Goal: Task Accomplishment & Management: Manage account settings

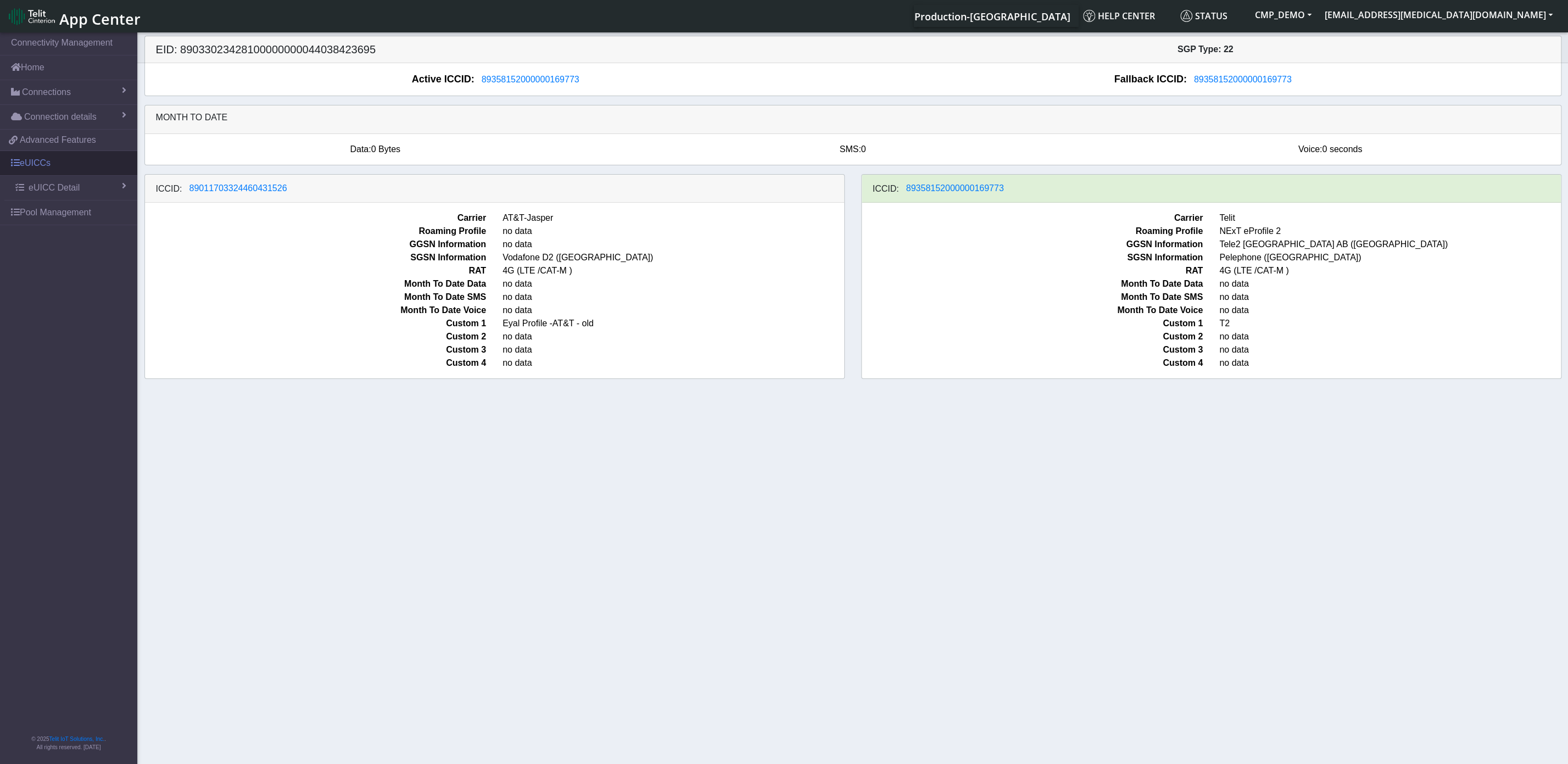
click at [71, 158] on link "eUICCs" at bounding box center [69, 163] width 137 height 24
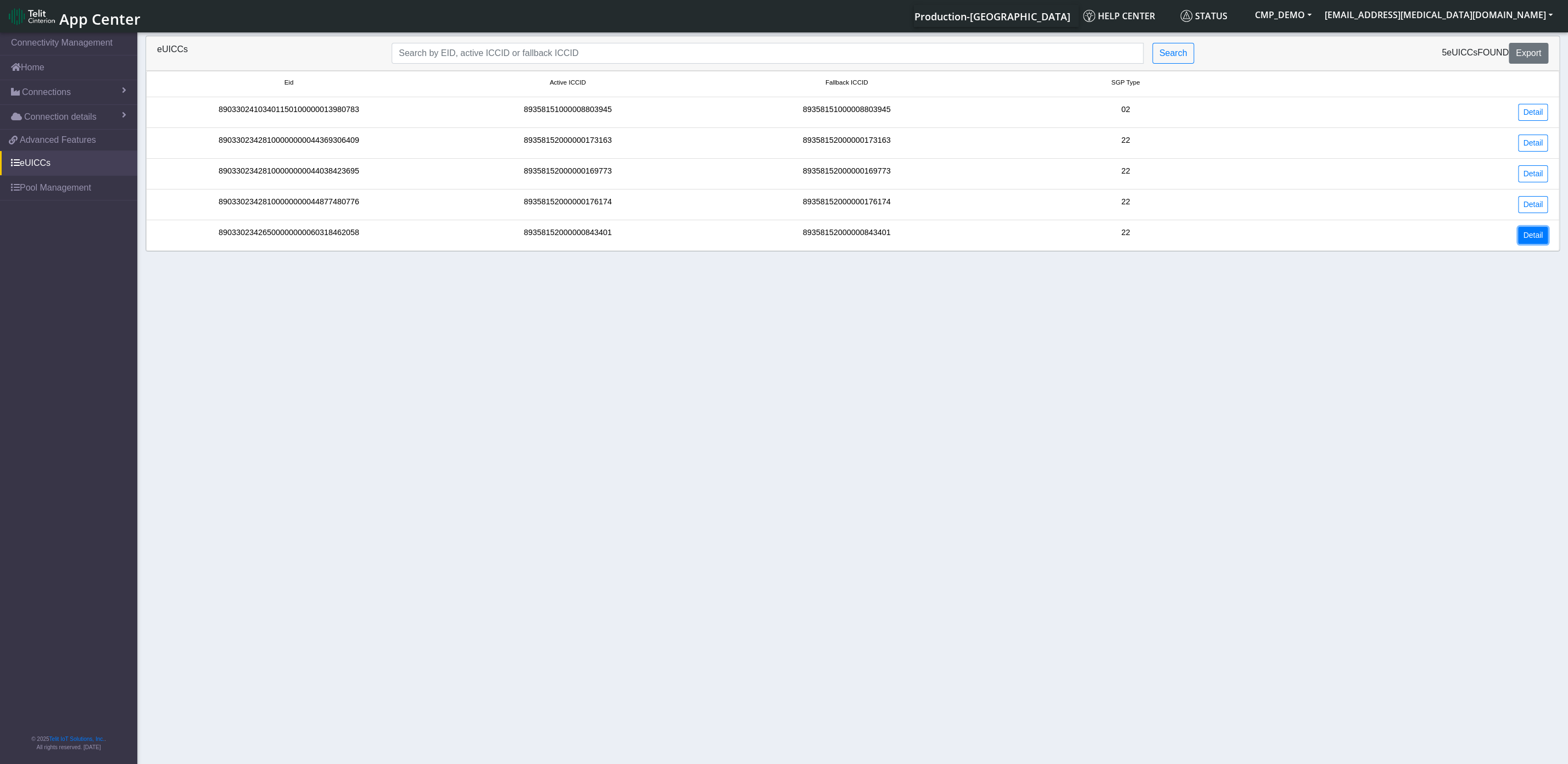
click at [1518, 240] on link "Detail" at bounding box center [1533, 235] width 30 height 17
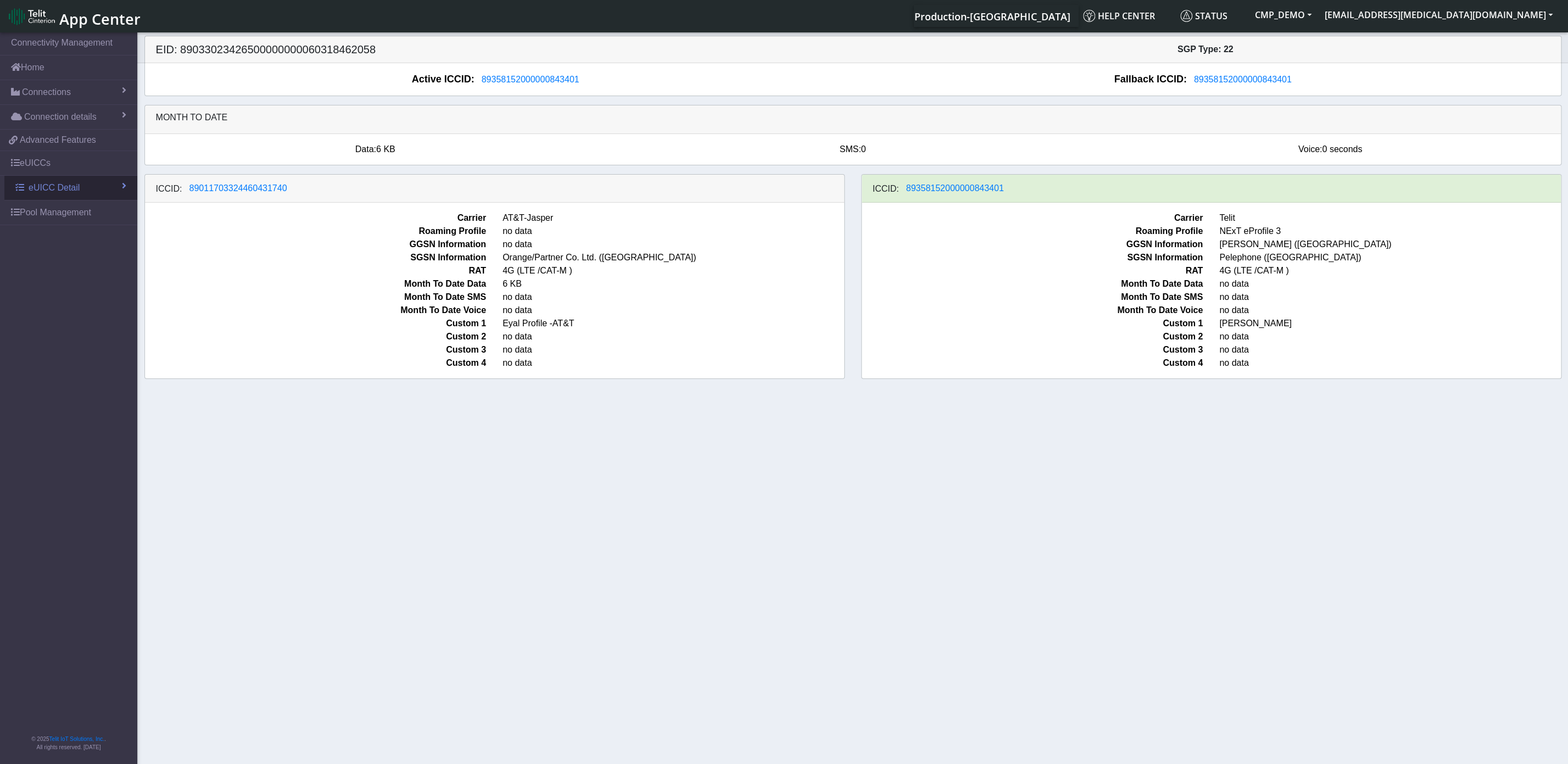
click at [69, 193] on span "eUICC Detail" at bounding box center [54, 188] width 51 height 13
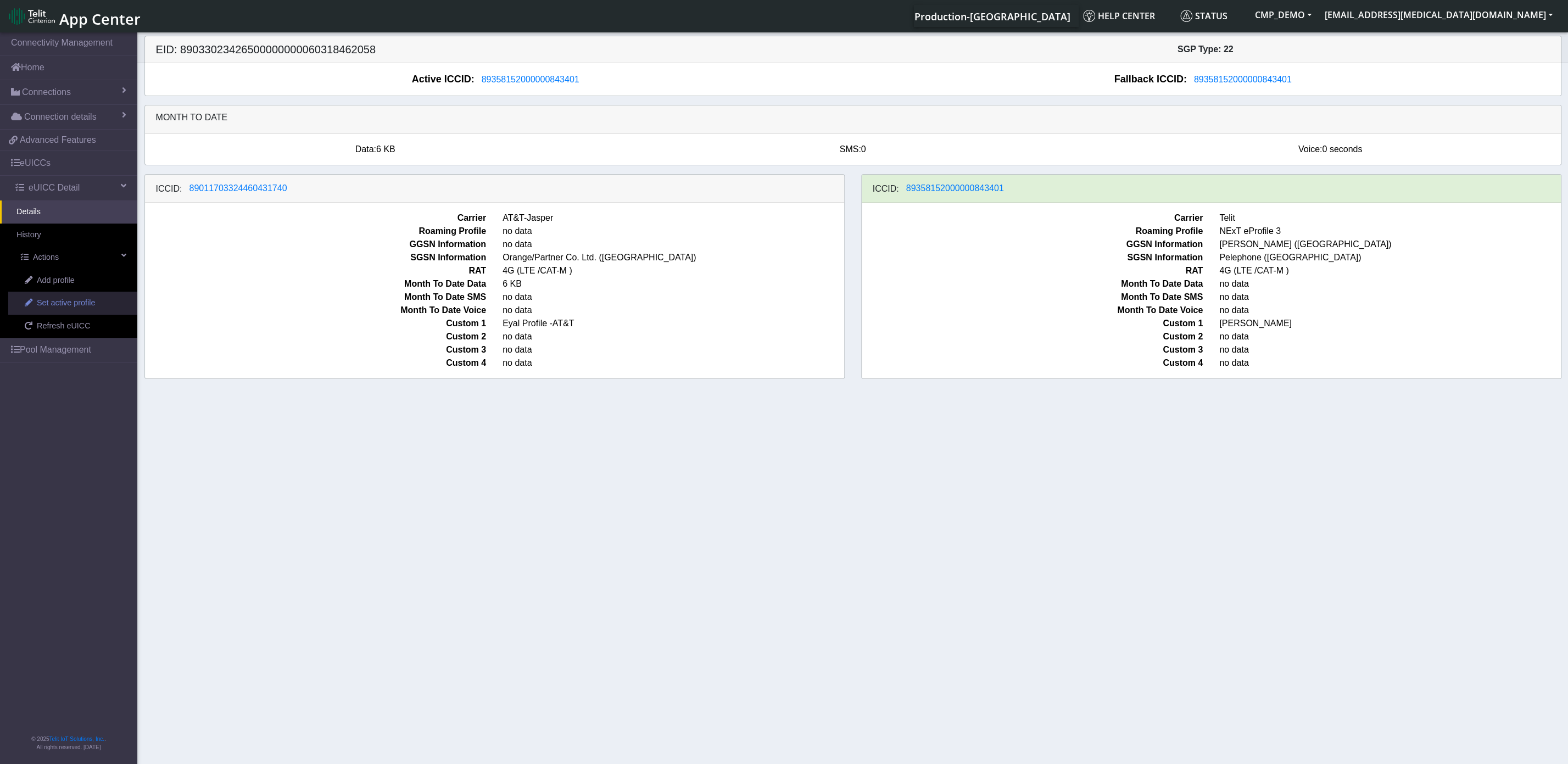
click at [51, 306] on span "Set active profile" at bounding box center [66, 303] width 58 height 12
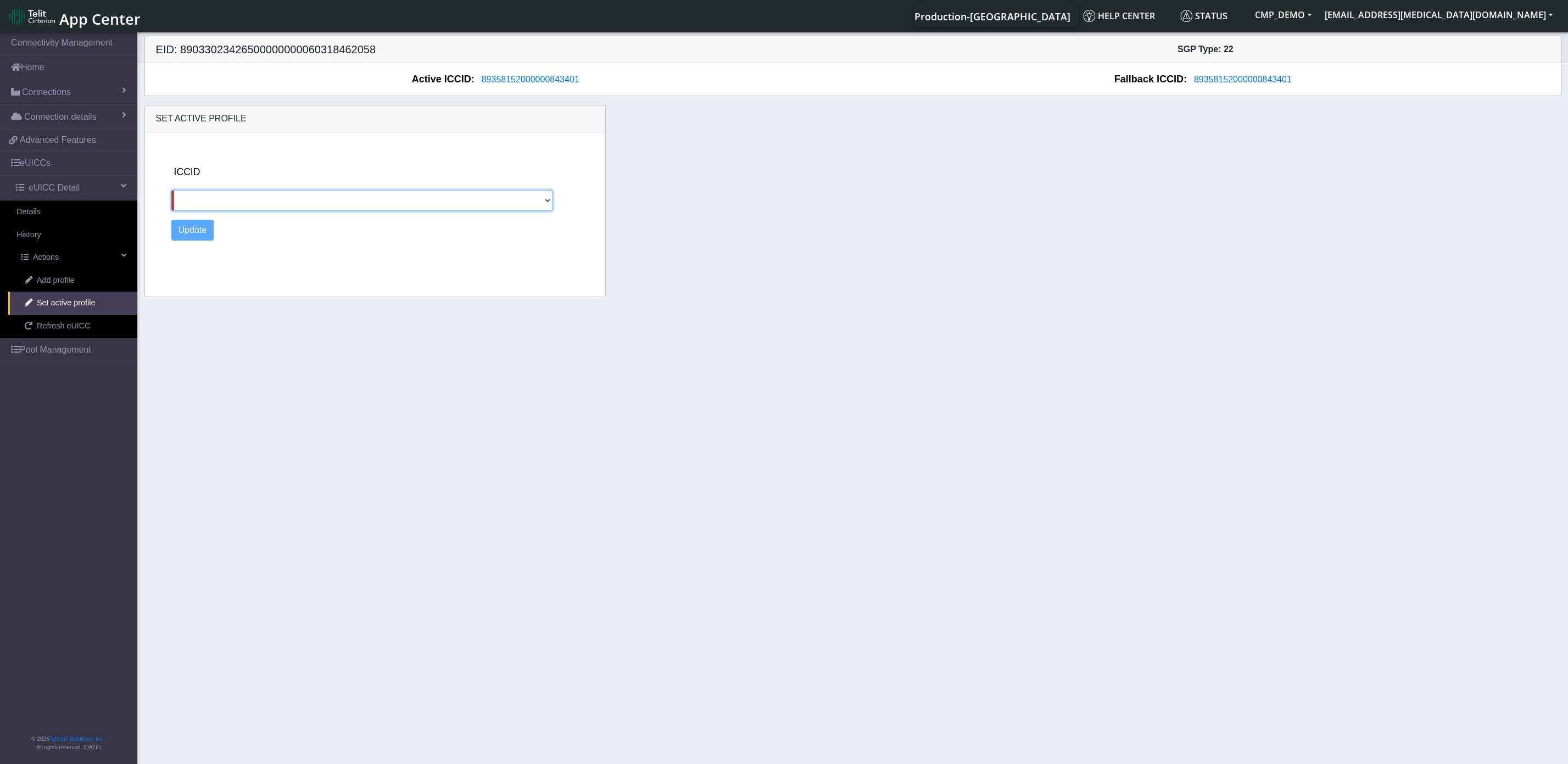
click at [172, 190] on select "89011703324460431740" at bounding box center [362, 200] width 382 height 21
select select "89011703324460431740"
click option "89011703324460431740" at bounding box center [0, 0] width 0 height 0
click at [191, 237] on button "Update" at bounding box center [193, 230] width 43 height 21
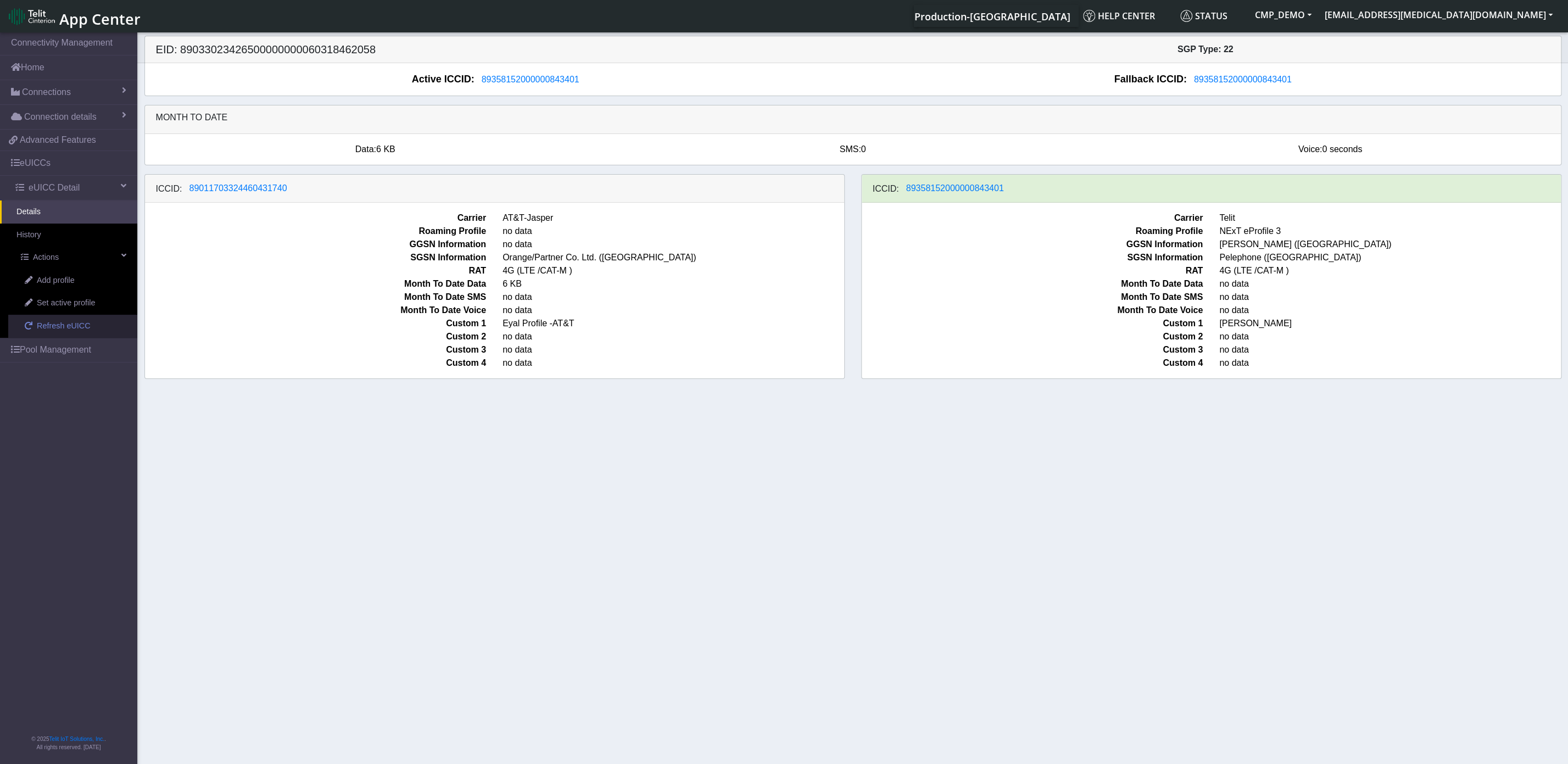
click at [59, 331] on span "Refresh eUICC" at bounding box center [64, 326] width 54 height 12
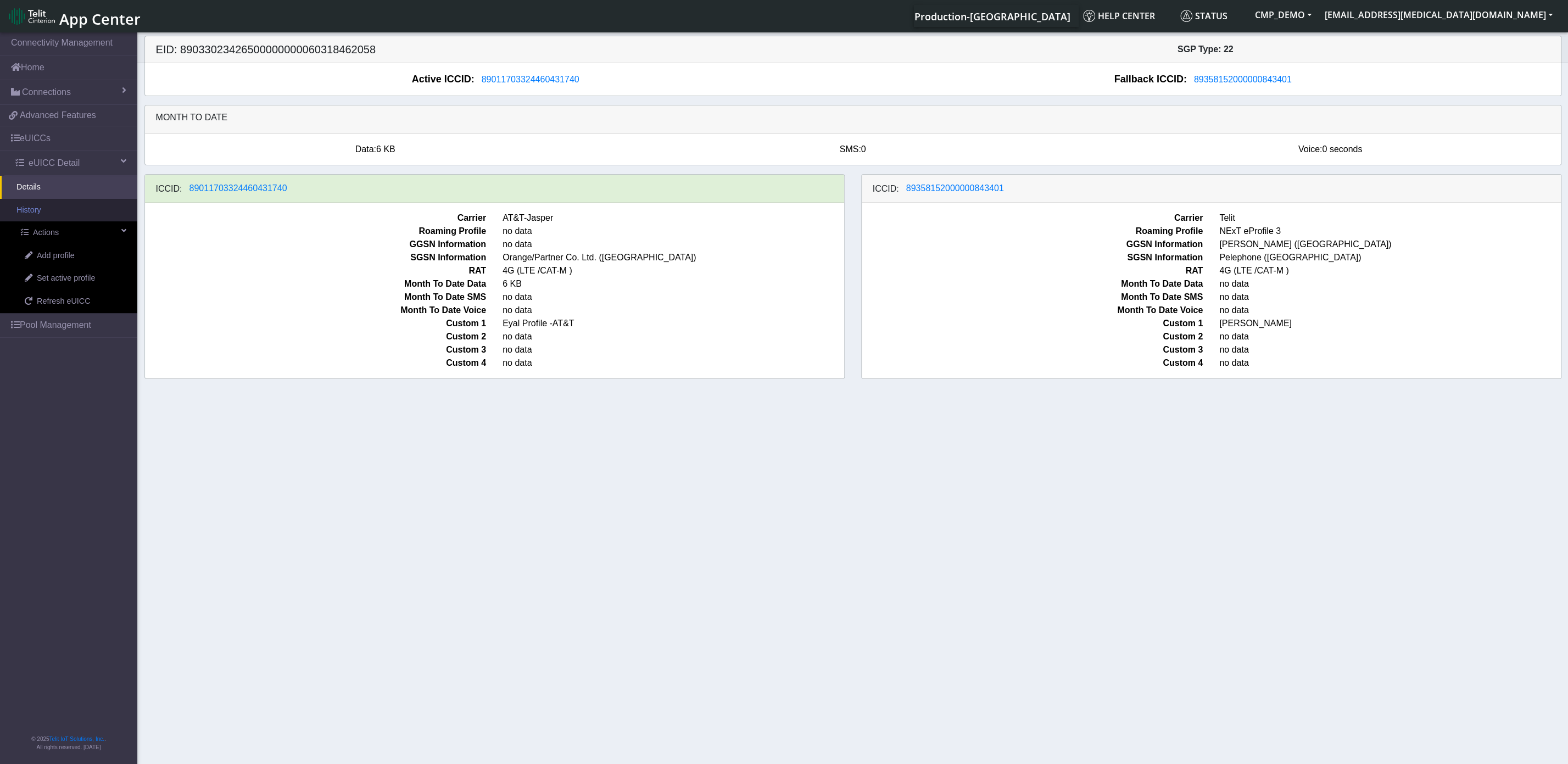
click at [62, 206] on link "History" at bounding box center [69, 210] width 137 height 23
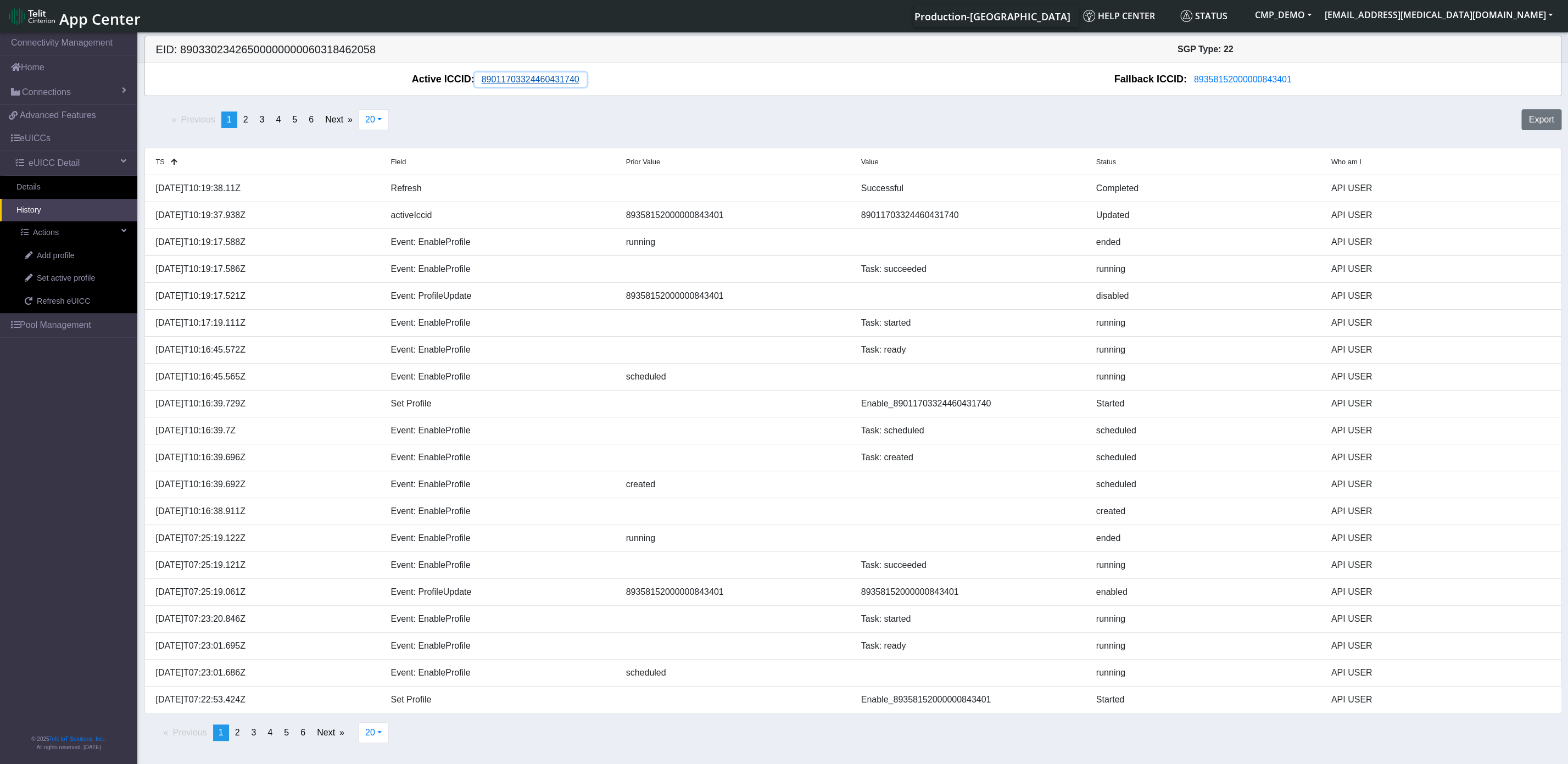
click at [518, 82] on span "89011703324460431740" at bounding box center [531, 79] width 98 height 9
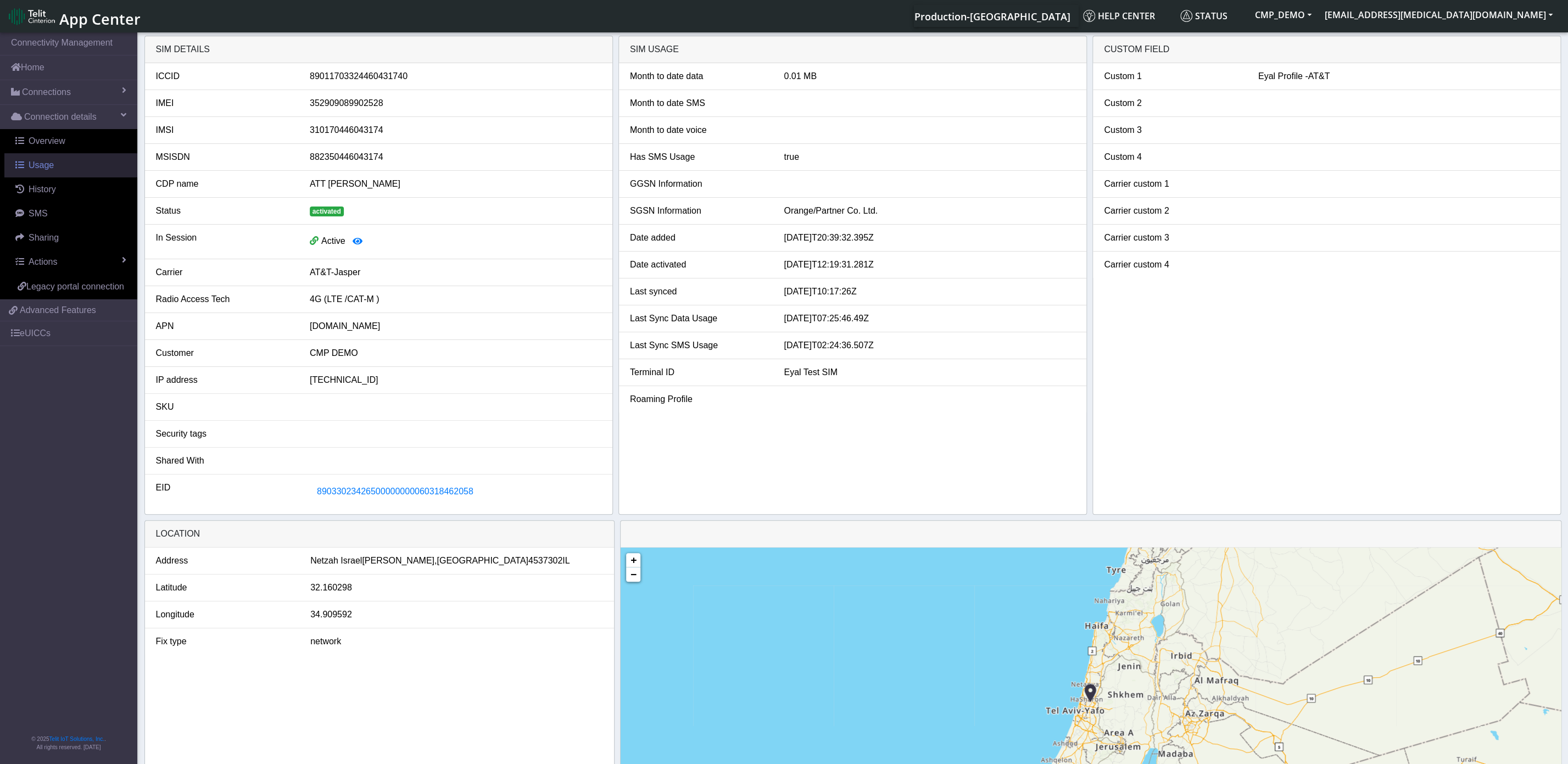
click at [44, 170] on span "Usage" at bounding box center [41, 165] width 26 height 9
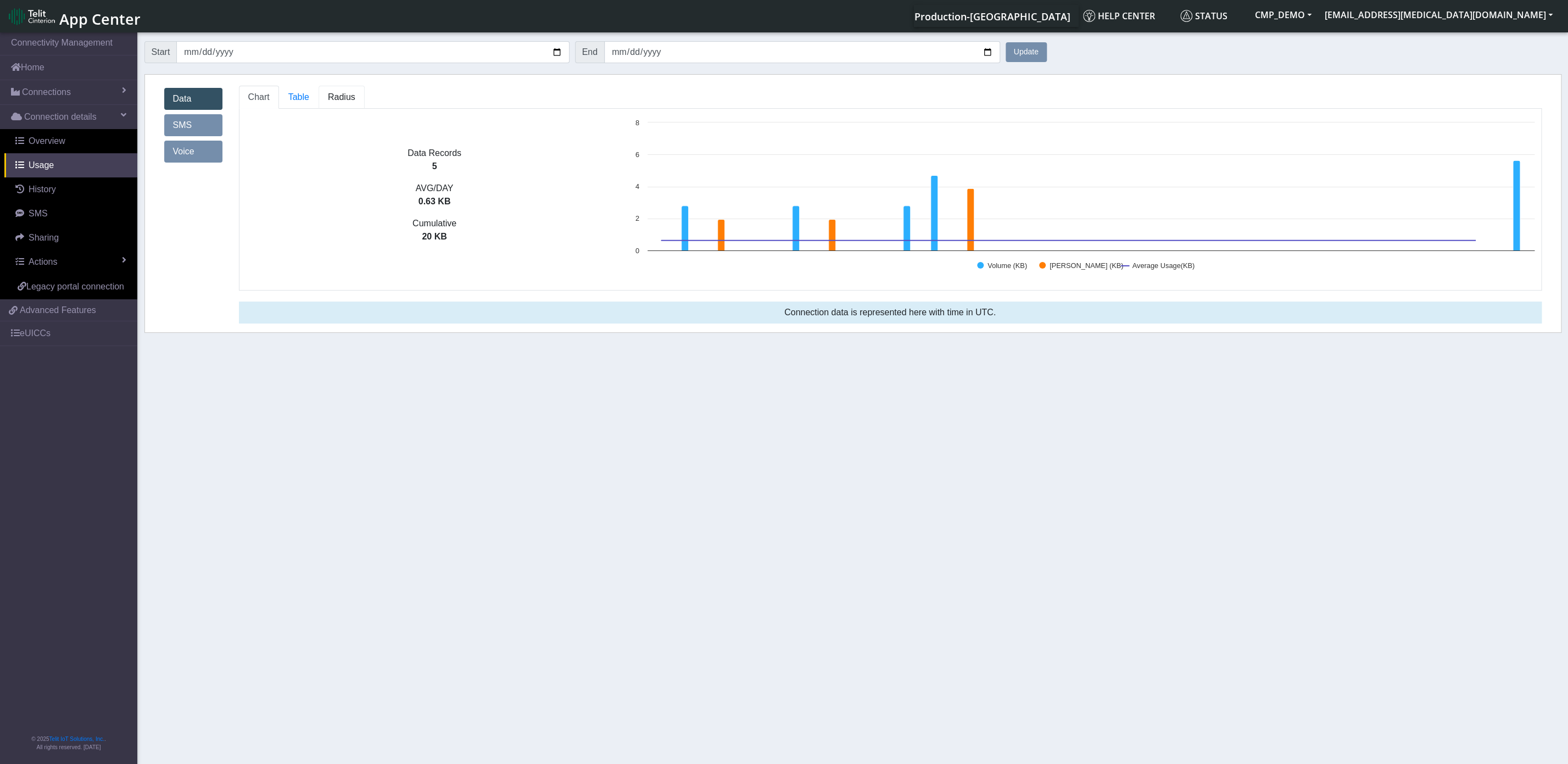
click at [309, 102] on span "Radius" at bounding box center [298, 97] width 21 height 9
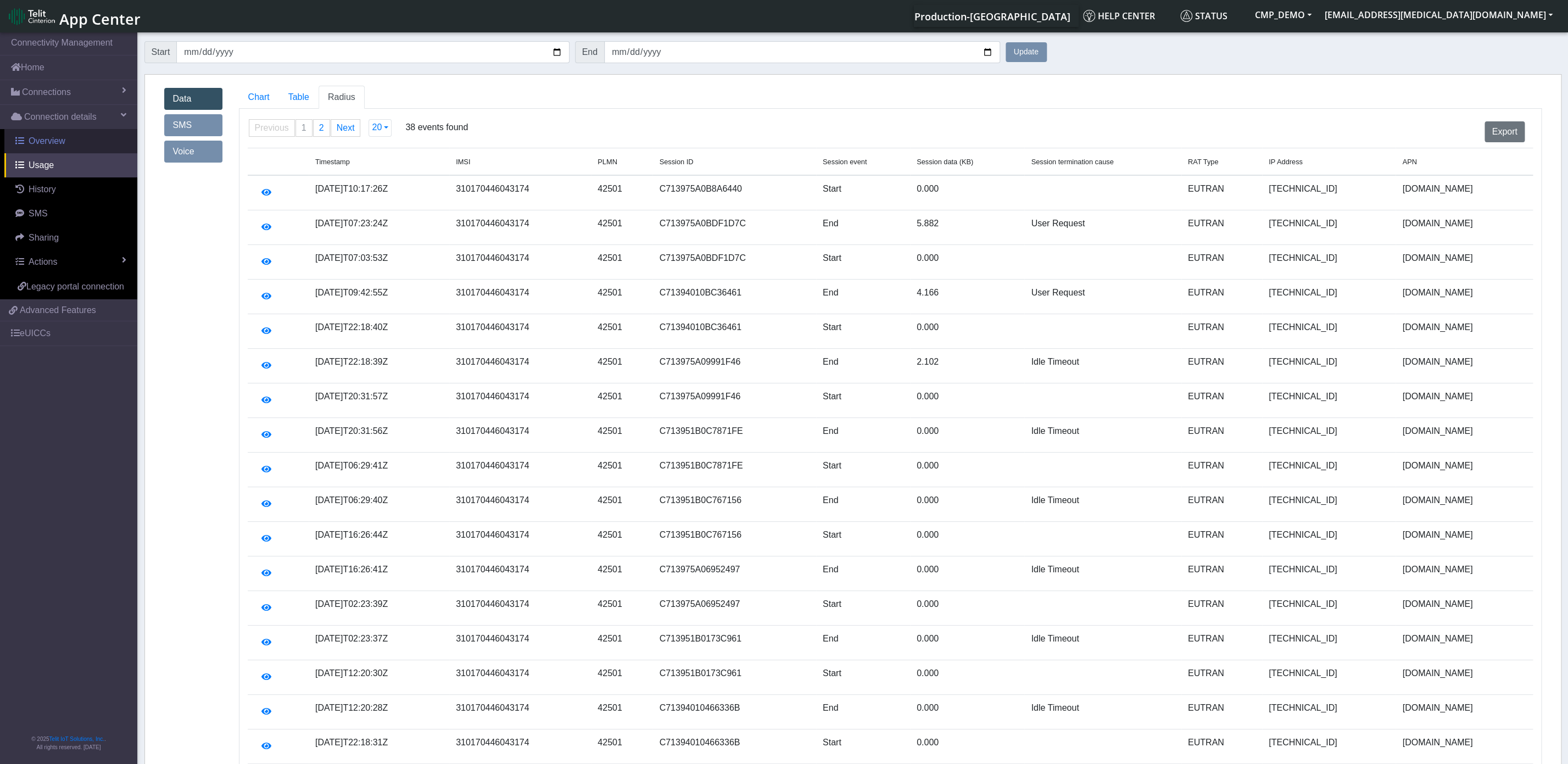
click at [57, 145] on span "Overview" at bounding box center [46, 141] width 37 height 9
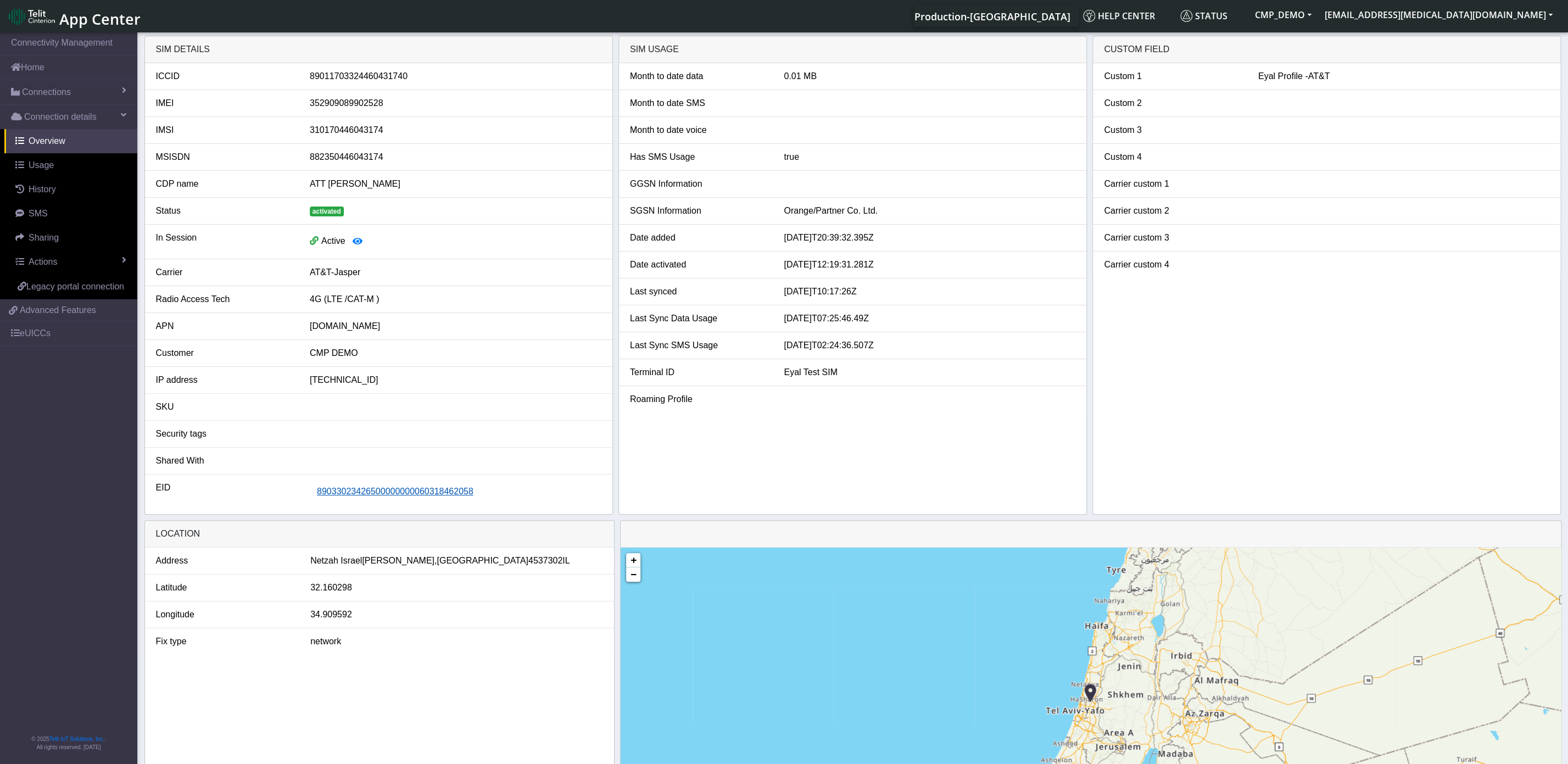
click at [376, 496] on span "89033023426500000000060318462058" at bounding box center [395, 491] width 157 height 9
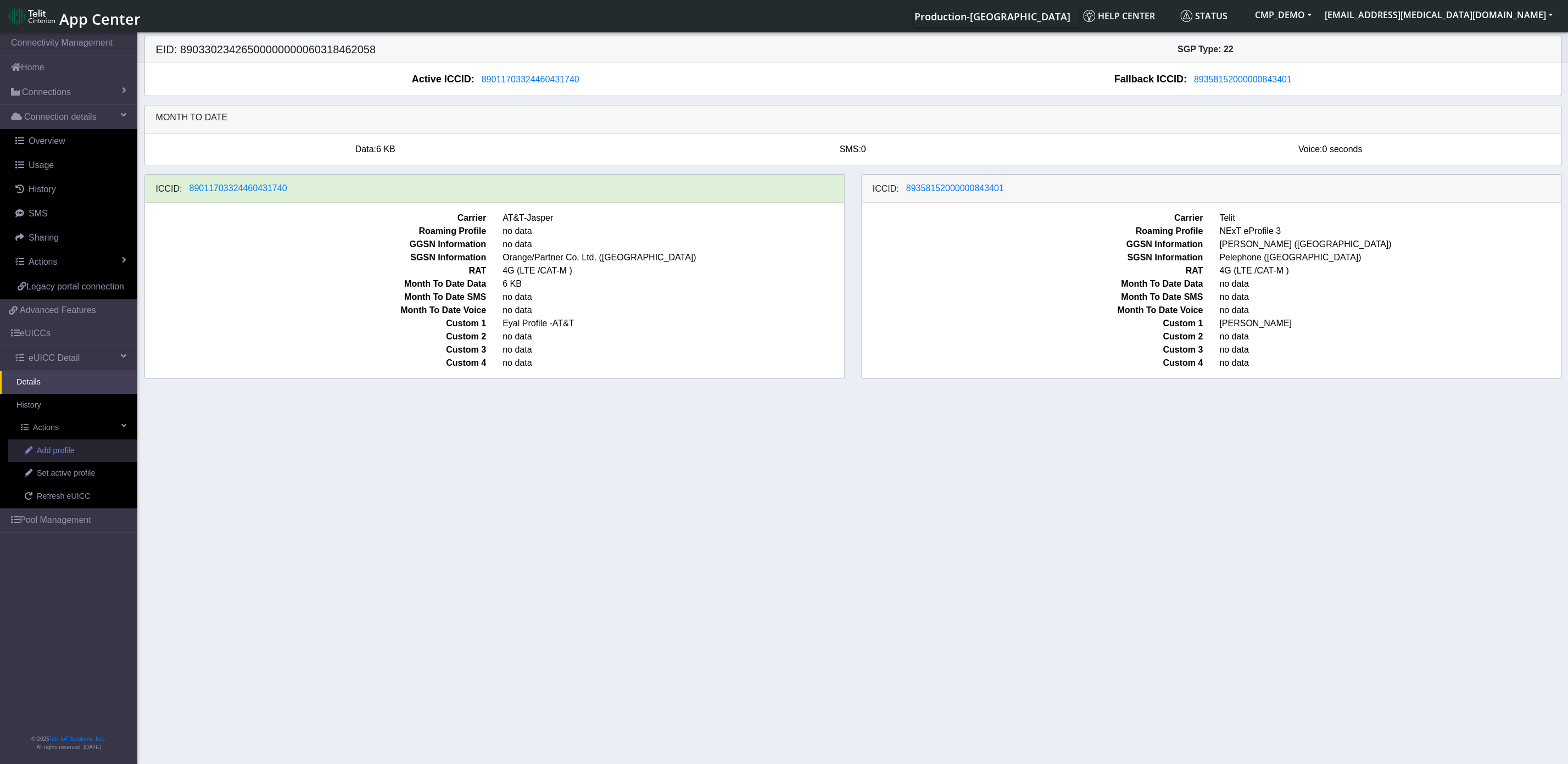
click at [46, 452] on span "Add profile" at bounding box center [56, 451] width 38 height 12
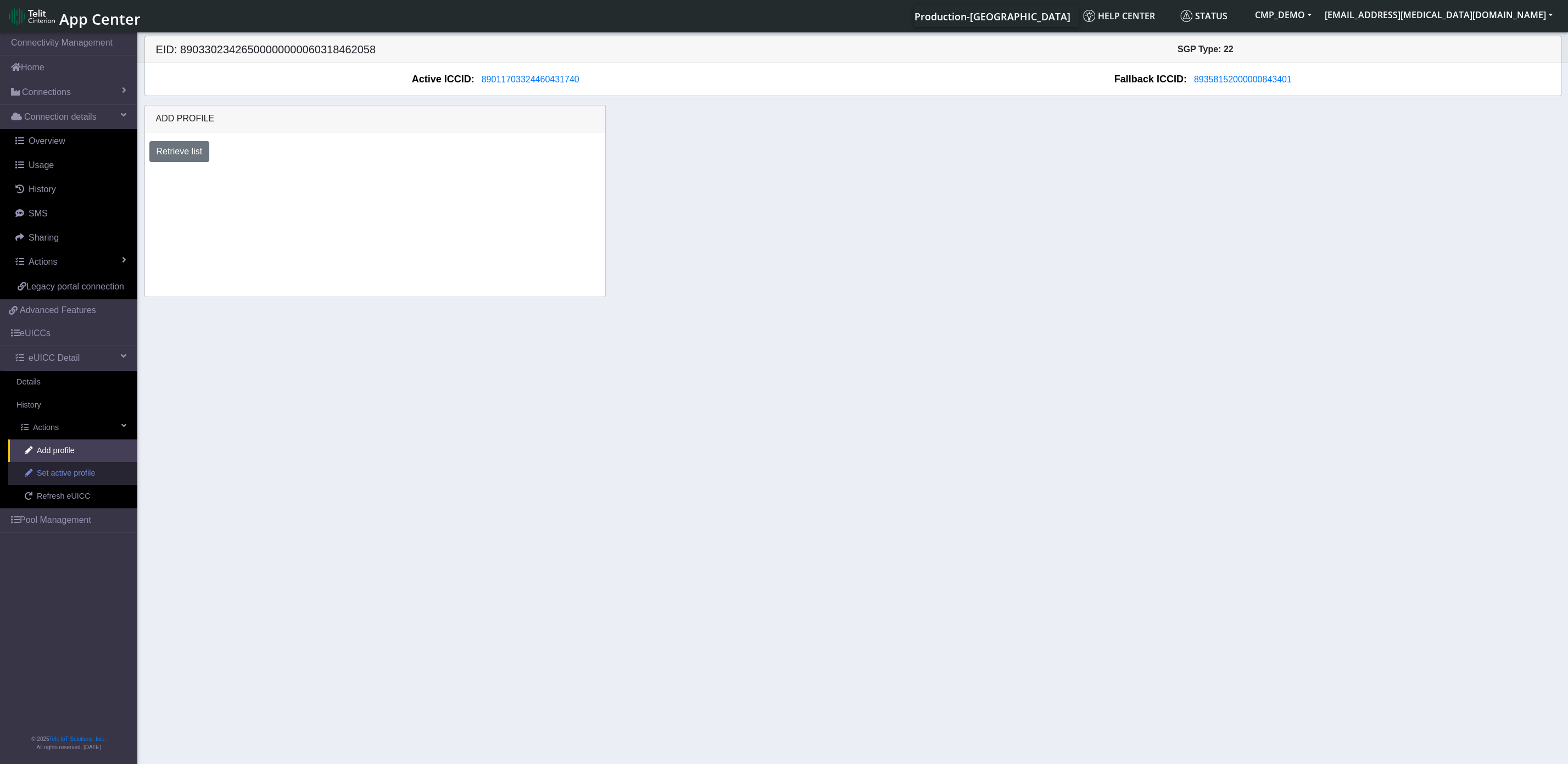
click at [50, 475] on span "Set active profile" at bounding box center [66, 473] width 58 height 12
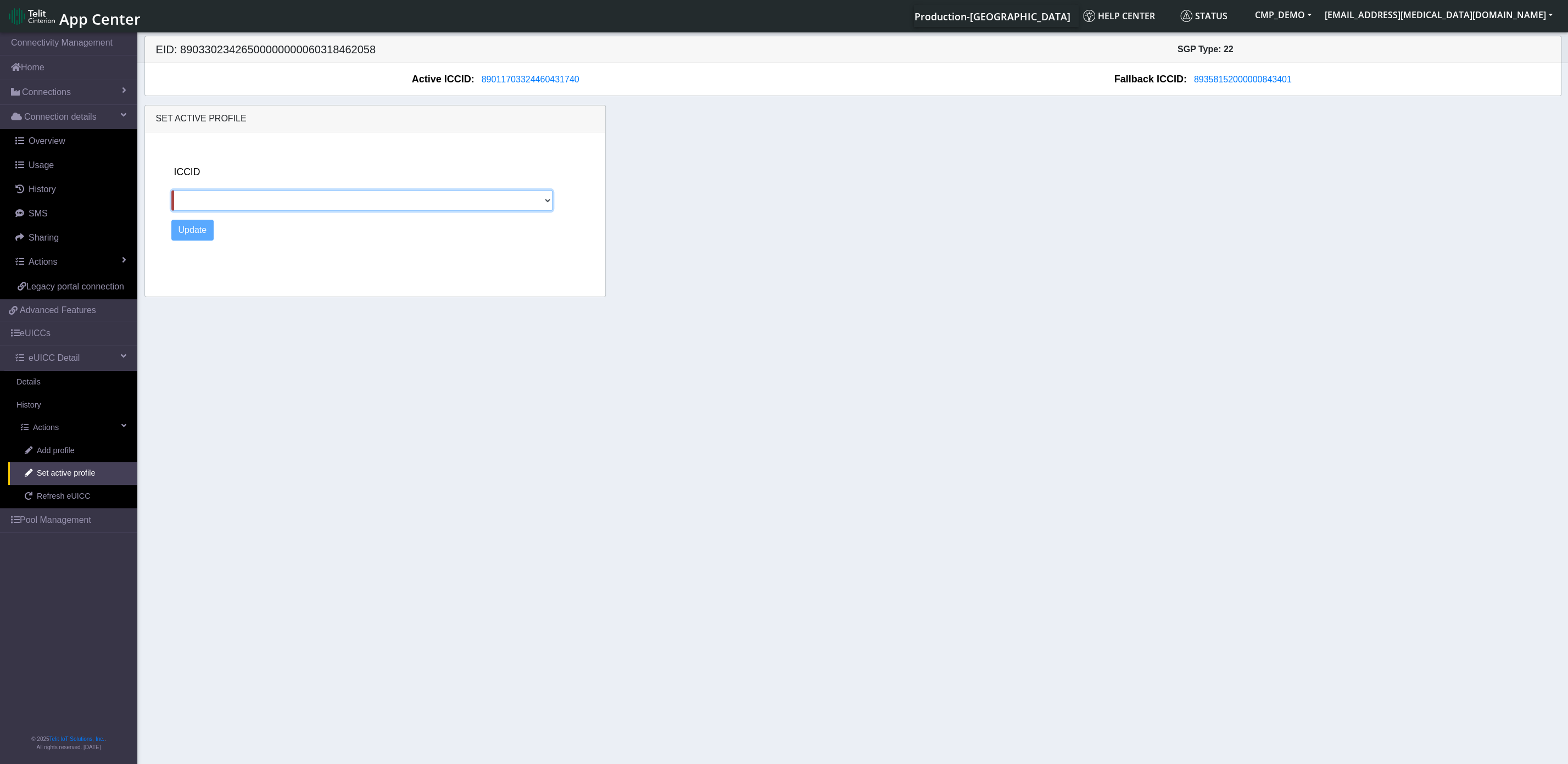
click at [172, 190] on select "89358152000000843401" at bounding box center [362, 200] width 382 height 21
select select "89358152000000843401"
click option "89358152000000843401" at bounding box center [0, 0] width 0 height 0
click at [189, 239] on button "Update" at bounding box center [193, 230] width 43 height 21
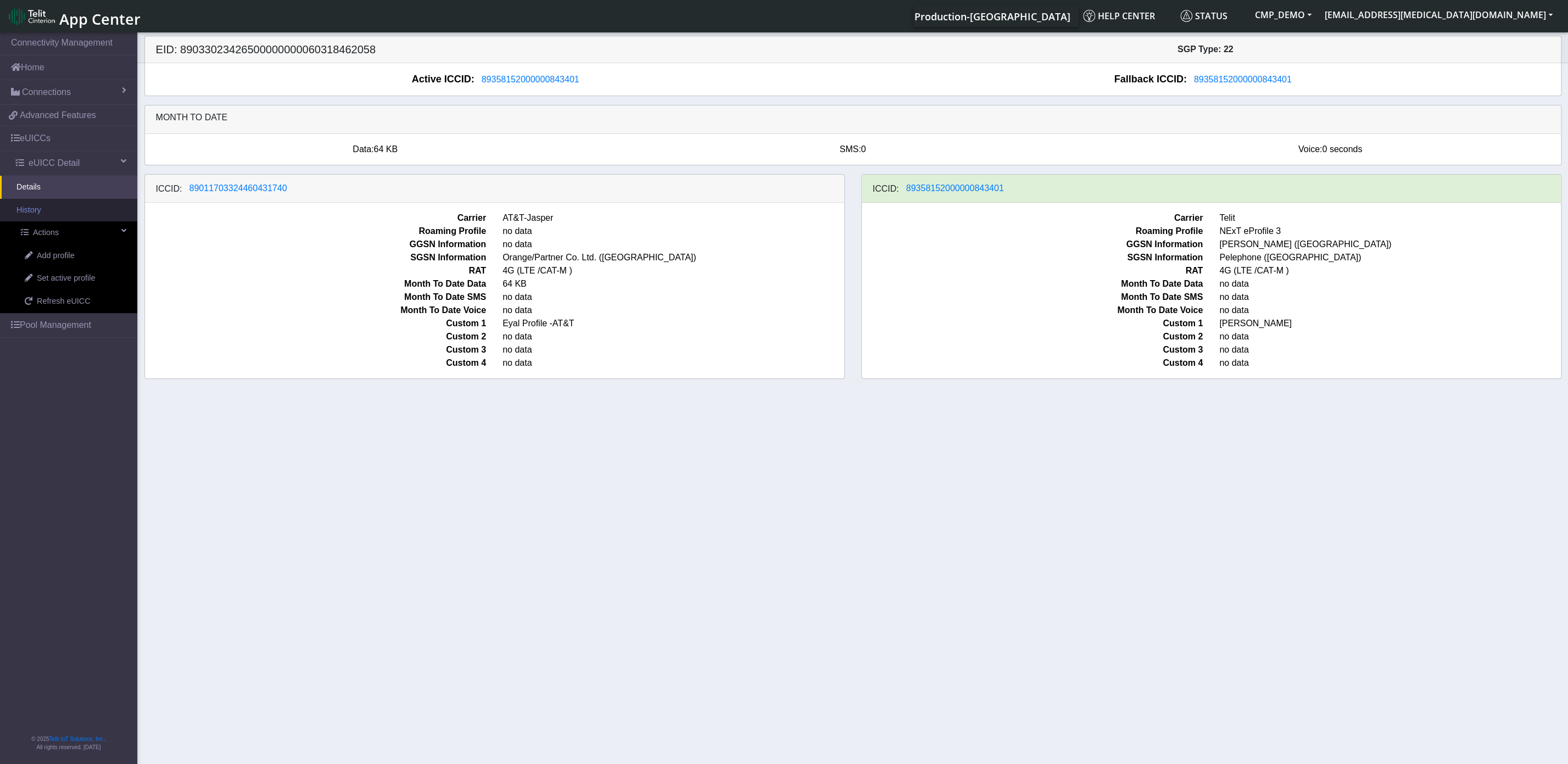
click at [49, 215] on link "History" at bounding box center [69, 210] width 137 height 23
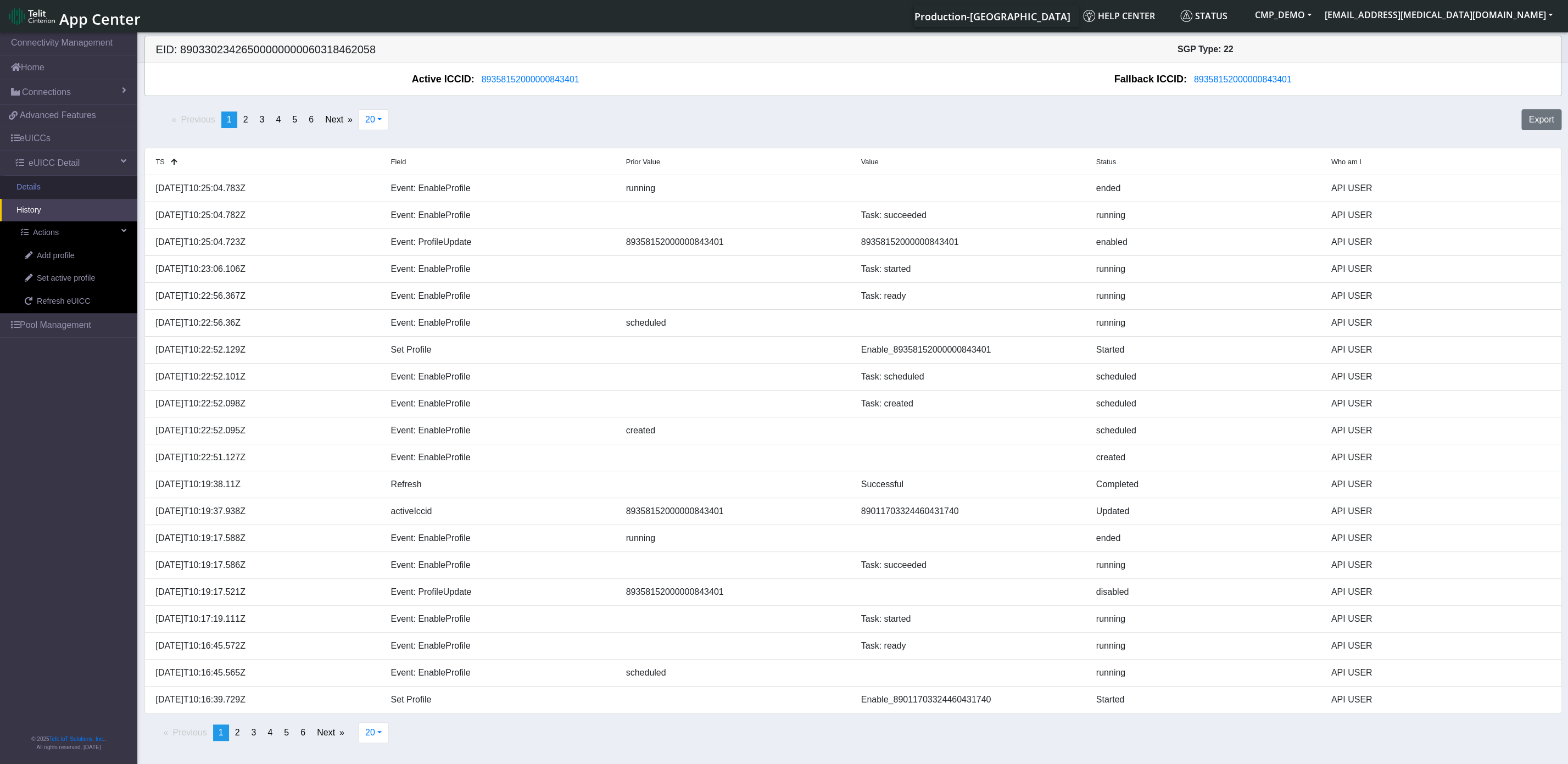
click at [55, 187] on link "Details" at bounding box center [69, 187] width 137 height 23
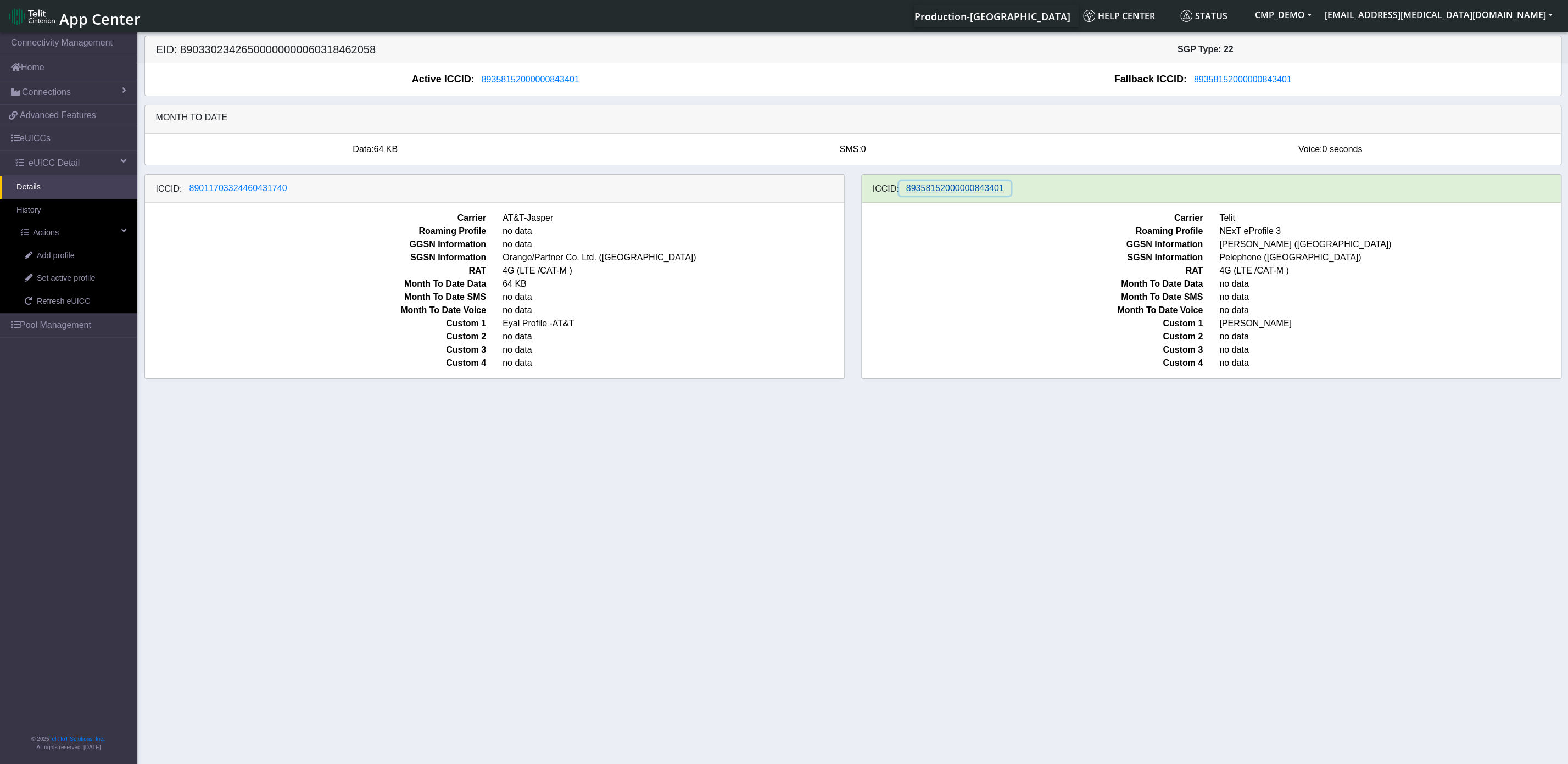
click at [945, 193] on span "89358152000000843401" at bounding box center [955, 188] width 98 height 9
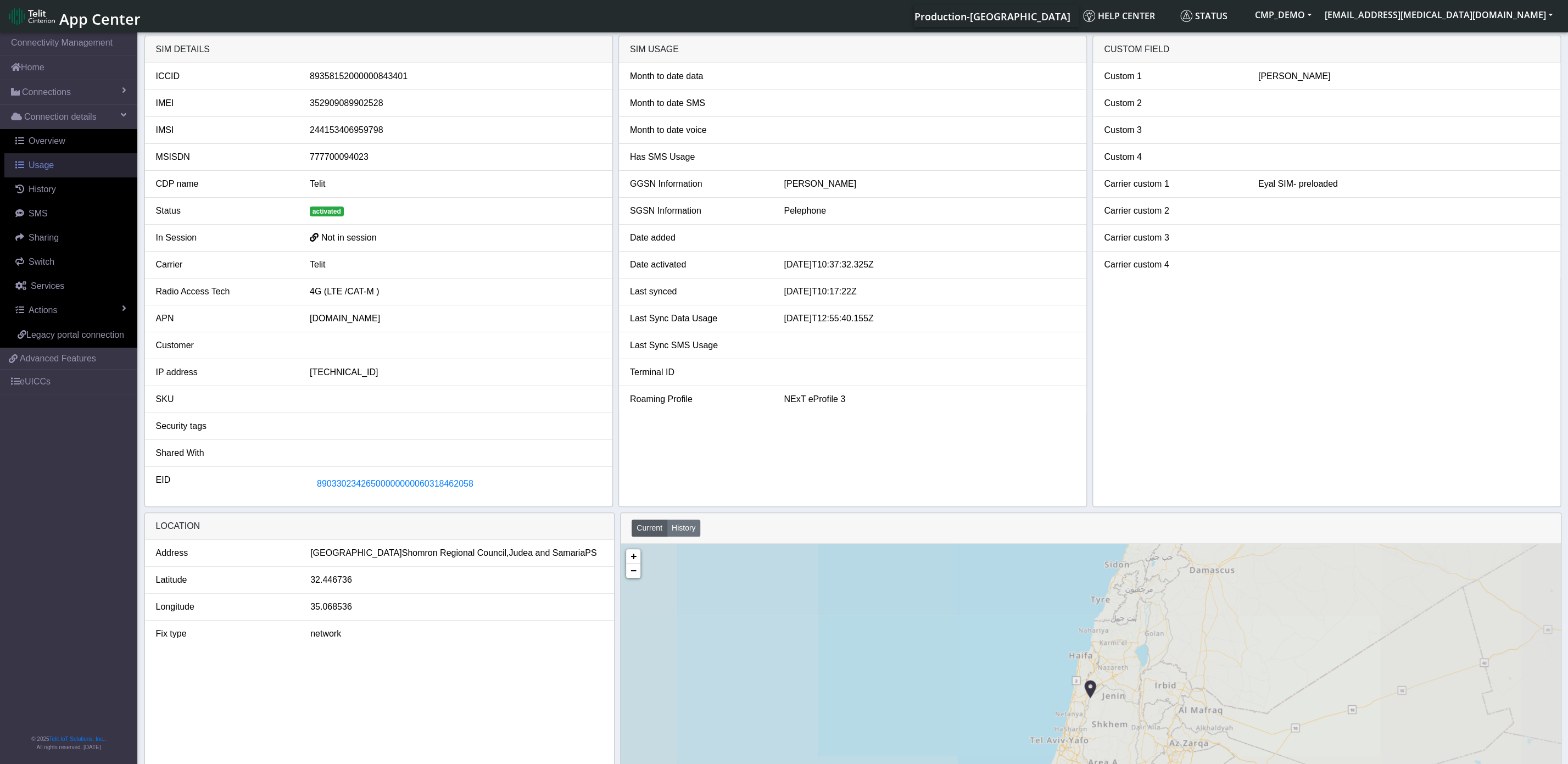
click at [53, 165] on link "Usage" at bounding box center [71, 166] width 133 height 24
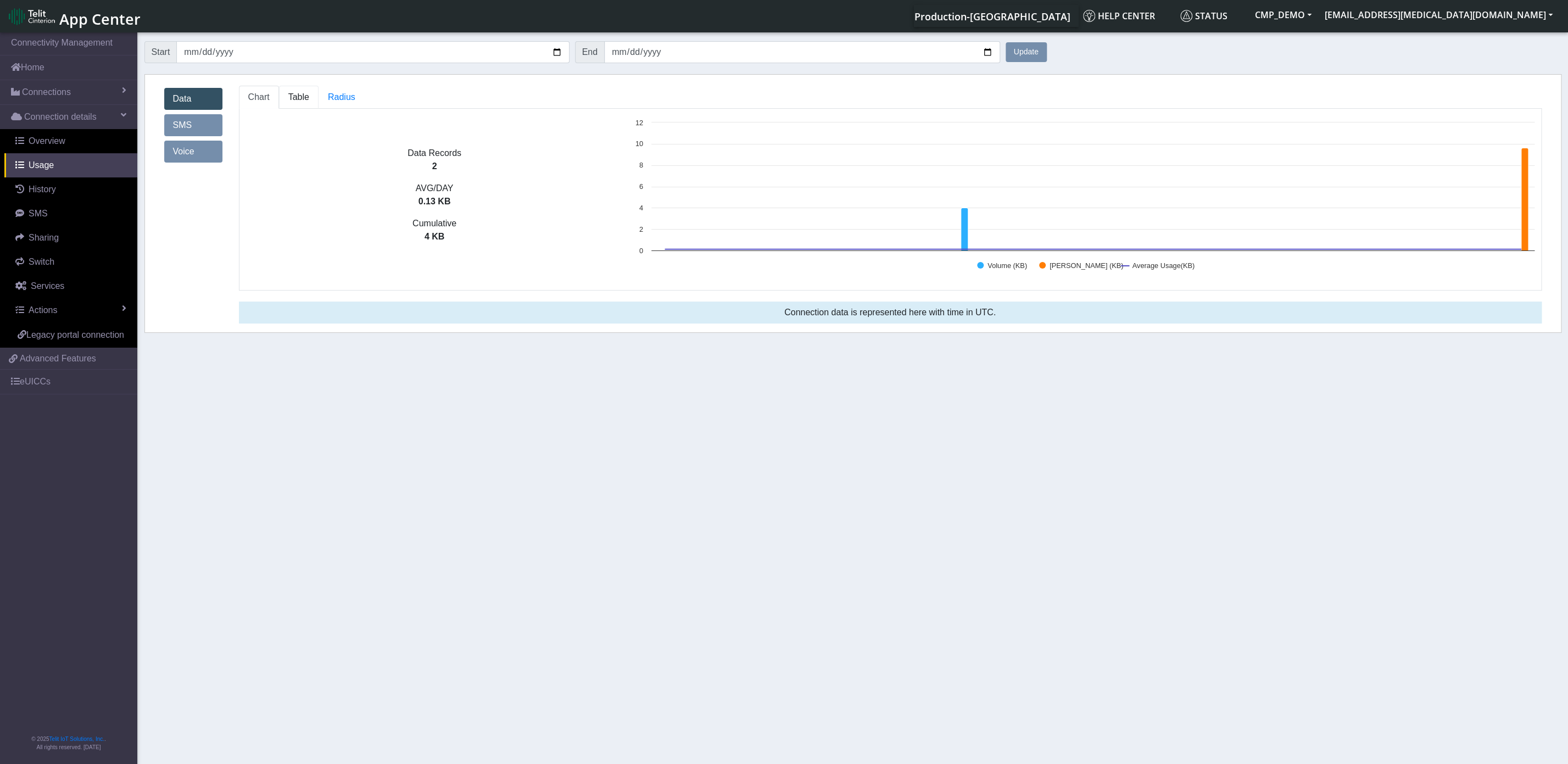
click at [313, 100] on link "Table" at bounding box center [298, 97] width 40 height 23
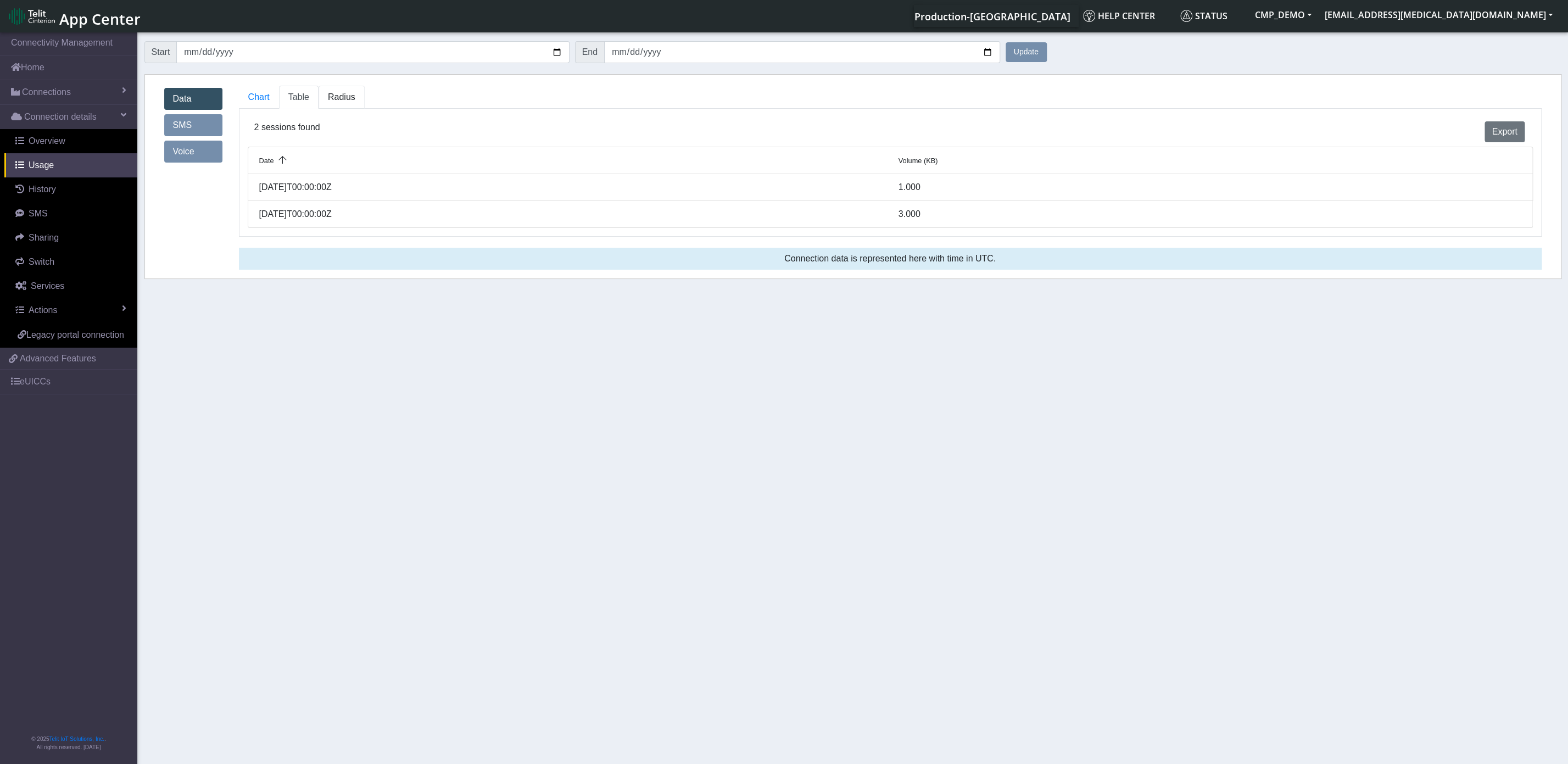
click at [309, 102] on span "Radius" at bounding box center [298, 97] width 21 height 9
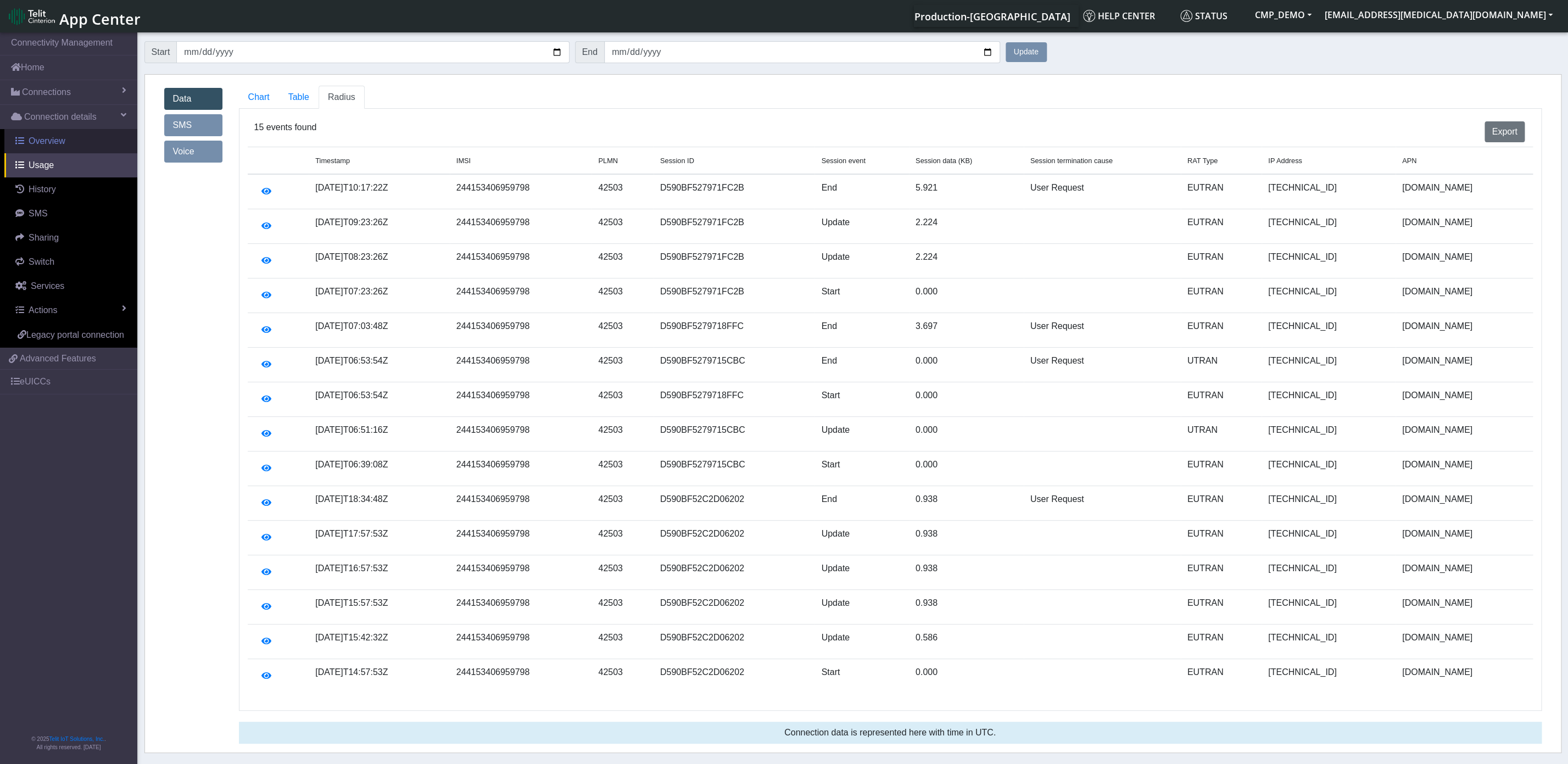
click at [40, 145] on span "Overview" at bounding box center [46, 141] width 37 height 9
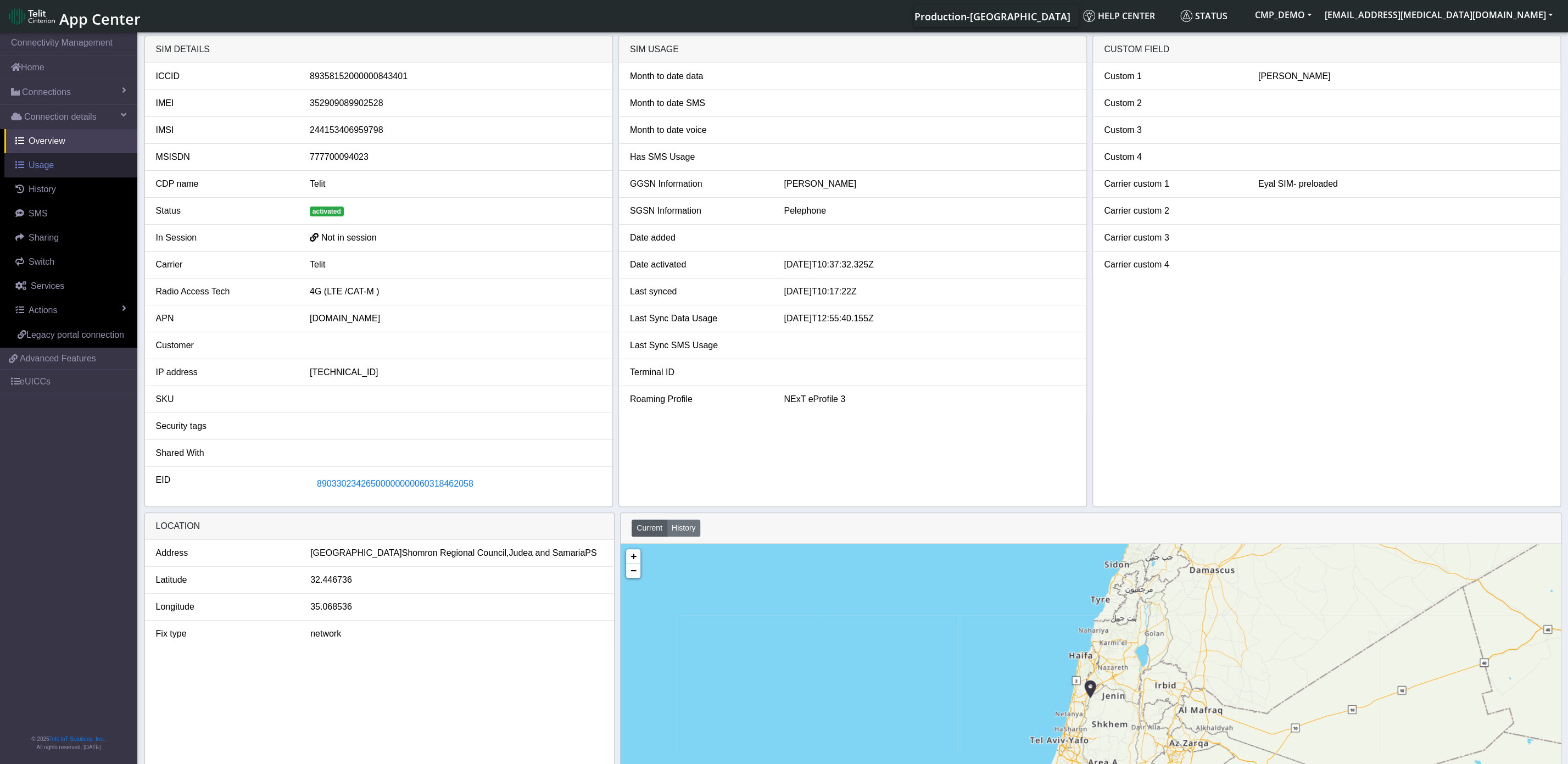
click at [58, 169] on link "Usage" at bounding box center [71, 166] width 133 height 24
